Goal: Task Accomplishment & Management: Manage account settings

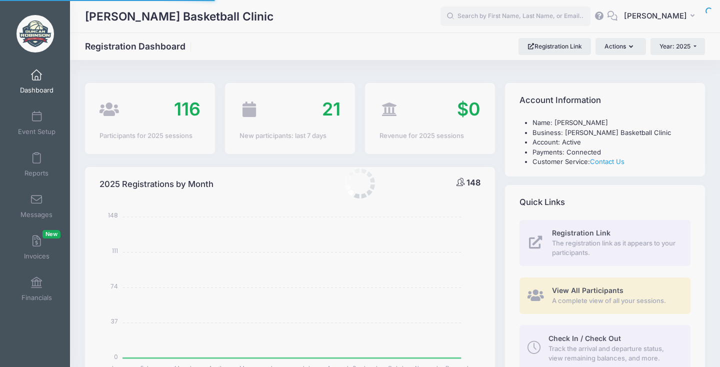
select select
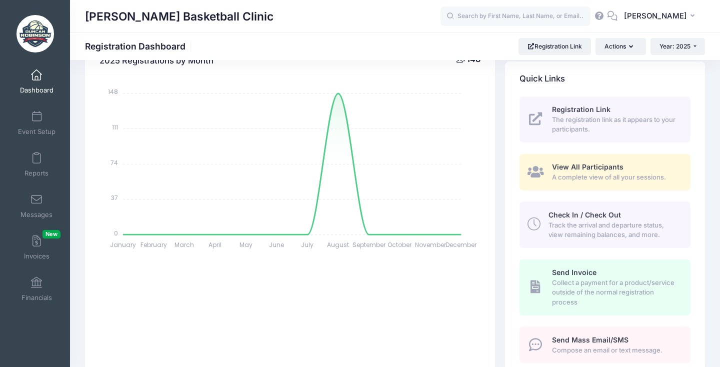
scroll to position [391, 0]
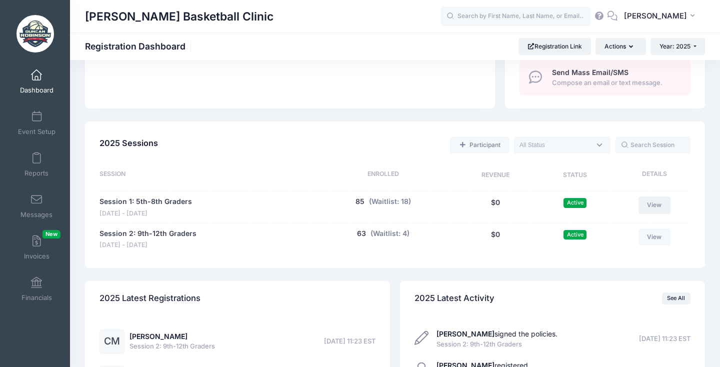
click at [655, 197] on link "View" at bounding box center [655, 205] width 32 height 17
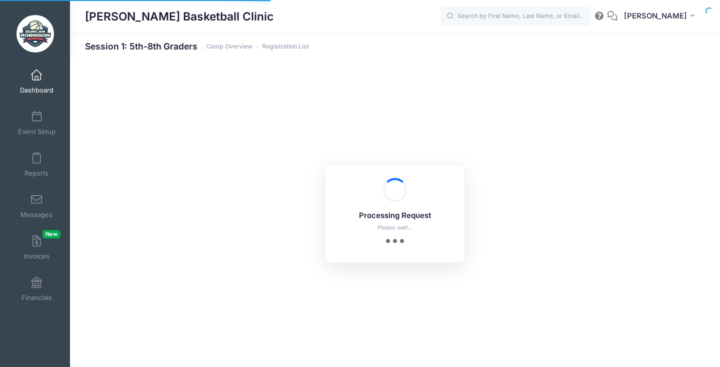
select select "10"
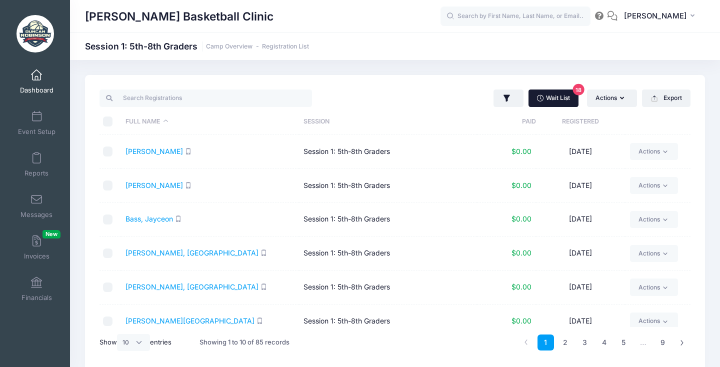
click at [554, 101] on link "Wait List 18" at bounding box center [554, 98] width 50 height 17
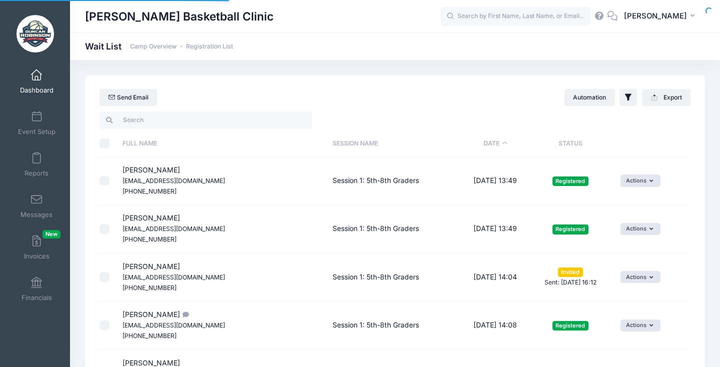
select select "50"
click at [662, 21] on span "[PERSON_NAME]" at bounding box center [655, 16] width 63 height 11
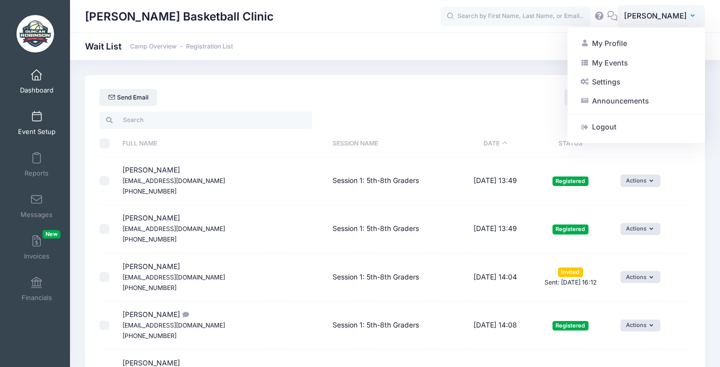
click at [37, 125] on link "Event Setup" at bounding box center [37, 123] width 48 height 35
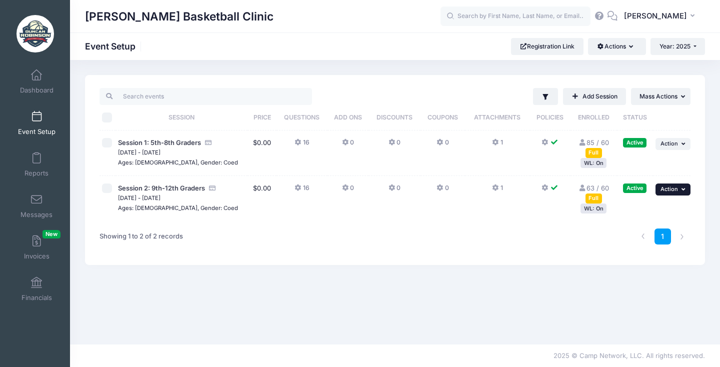
click at [665, 189] on span "Action" at bounding box center [670, 189] width 18 height 7
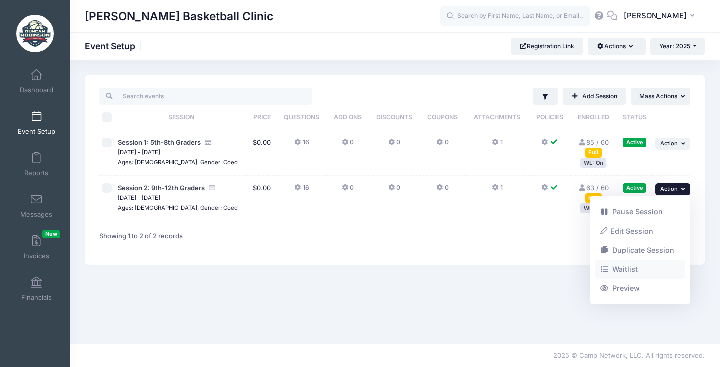
click at [634, 270] on link "Waitlist" at bounding box center [641, 269] width 91 height 19
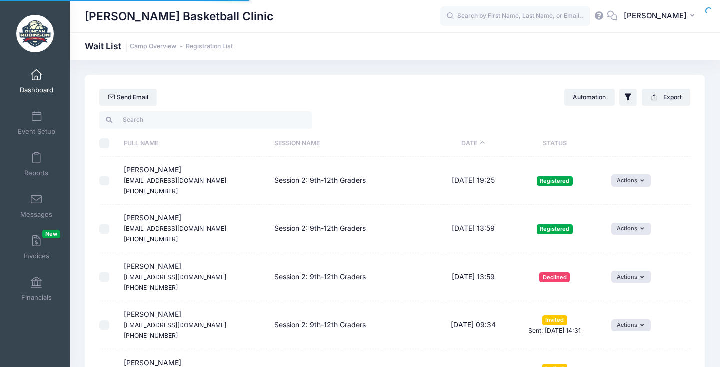
select select "50"
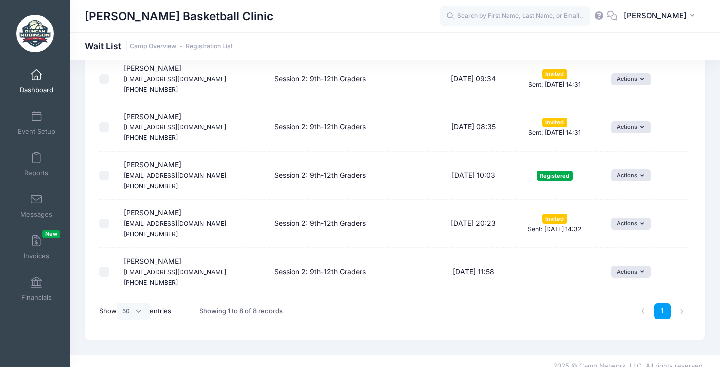
scroll to position [246, 0]
click at [623, 267] on button "Actions" at bounding box center [632, 273] width 40 height 12
click at [553, 267] on td "Pending" at bounding box center [555, 273] width 104 height 48
click at [645, 273] on icon "button" at bounding box center [645, 273] width 8 height 0
click at [632, 286] on link "Invite" at bounding box center [626, 284] width 44 height 19
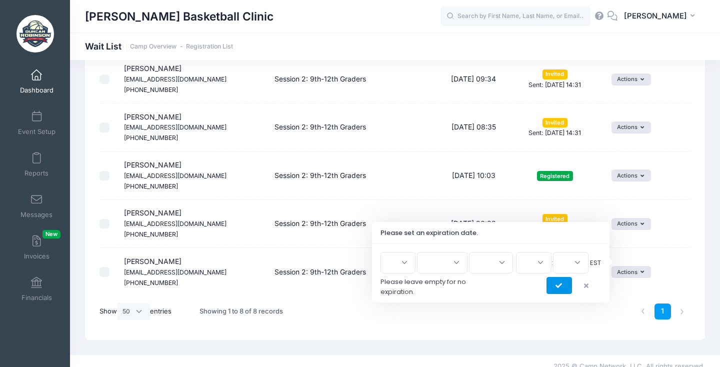
scroll to position [246, 0]
click at [562, 287] on icon "submit" at bounding box center [560, 287] width 8 height 0
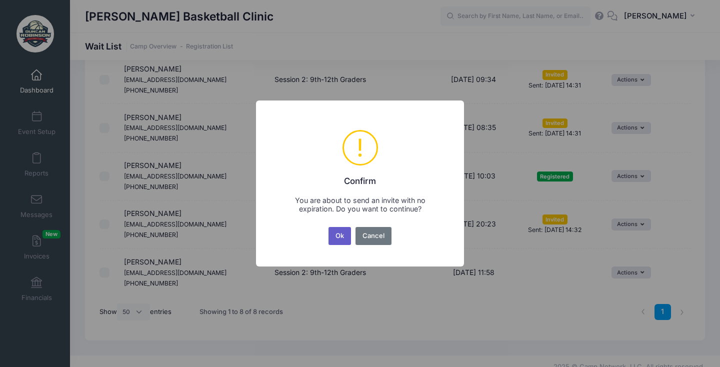
click at [348, 237] on button "Ok" at bounding box center [340, 236] width 23 height 18
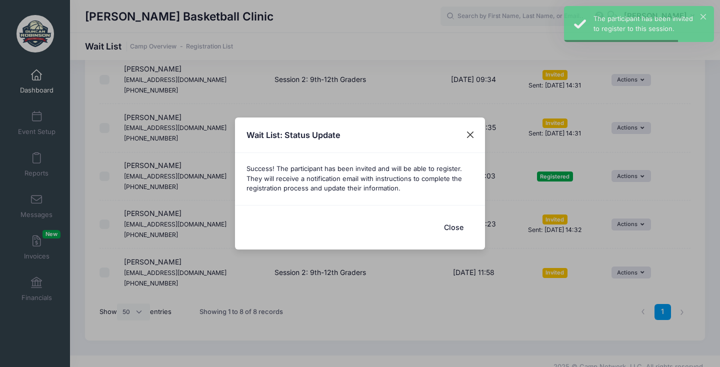
click at [469, 137] on button "Close" at bounding box center [471, 135] width 18 height 18
